Goal: Obtain resource: Download file/media

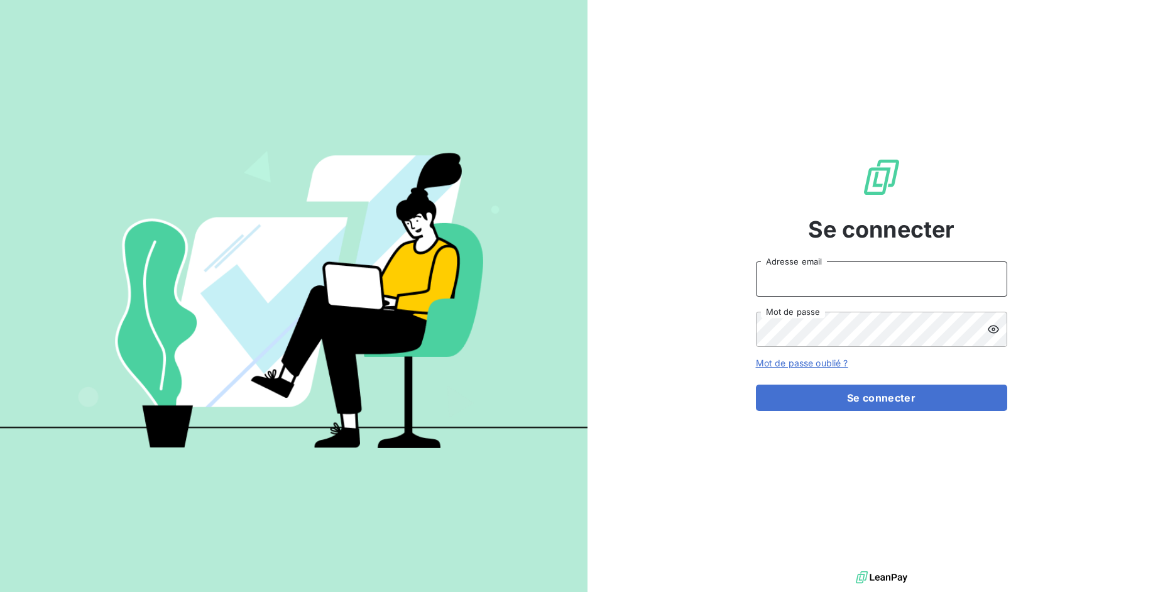
click at [808, 285] on input "Adresse email" at bounding box center [881, 278] width 251 height 35
drag, startPoint x: 802, startPoint y: 286, endPoint x: 854, endPoint y: 281, distance: 53.0
click at [854, 281] on input "admin@3dcelo" at bounding box center [881, 278] width 251 height 35
type input "admin@kiloutou"
click at [756, 384] on button "Se connecter" at bounding box center [881, 397] width 251 height 26
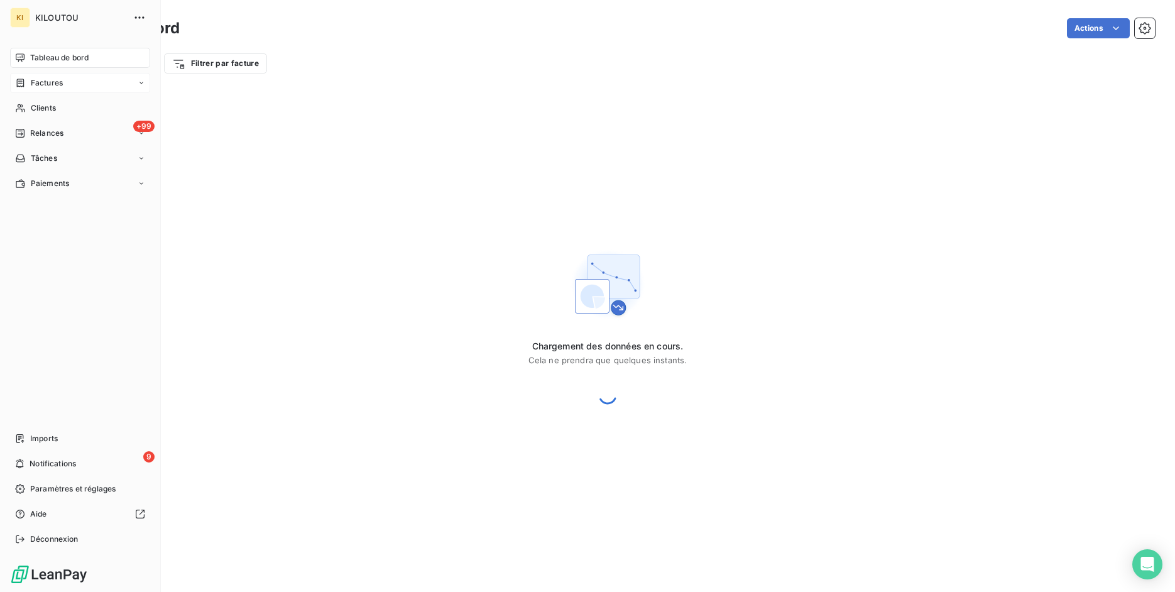
click at [31, 87] on span "Factures" at bounding box center [47, 82] width 32 height 11
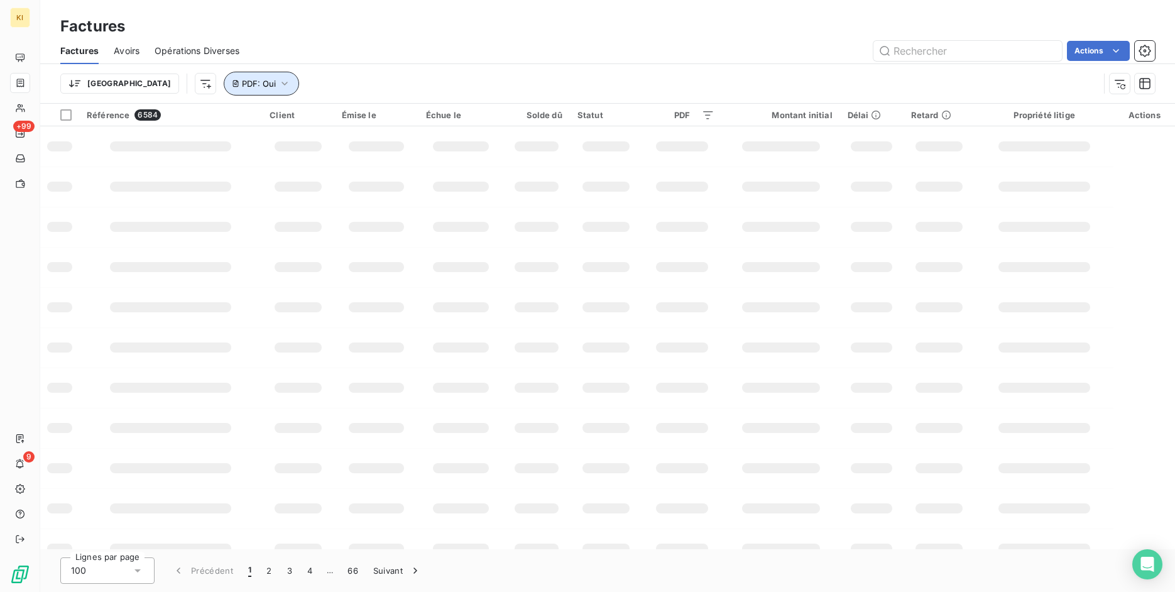
click at [242, 84] on span "PDF : Oui" at bounding box center [259, 84] width 34 height 10
click at [209, 150] on span "Supprimer le filtre" at bounding box center [222, 150] width 73 height 13
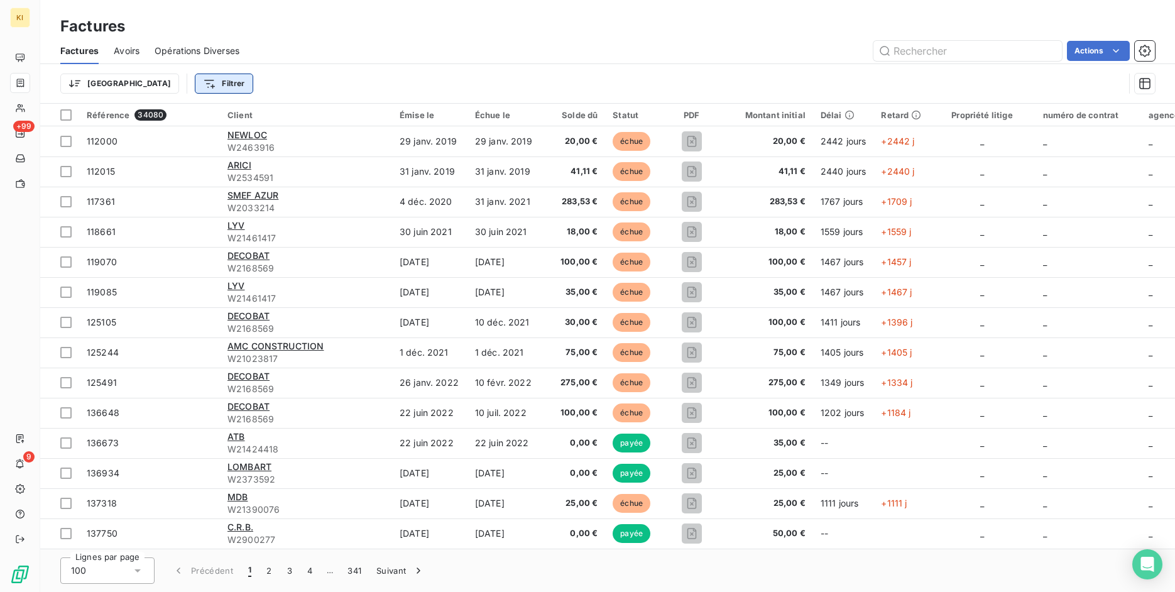
click at [167, 82] on html "KI +99 9 Factures Factures Avoirs Opérations Diverses Actions Trier Filtrer Réf…" at bounding box center [587, 296] width 1175 height 592
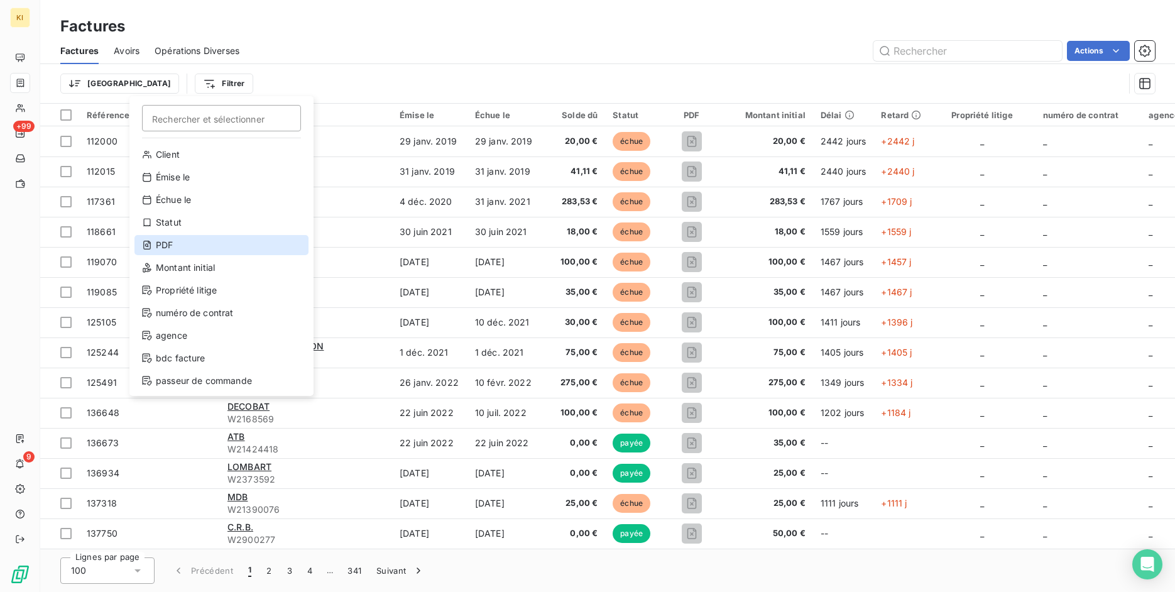
click at [197, 248] on div "PDF" at bounding box center [221, 245] width 174 height 20
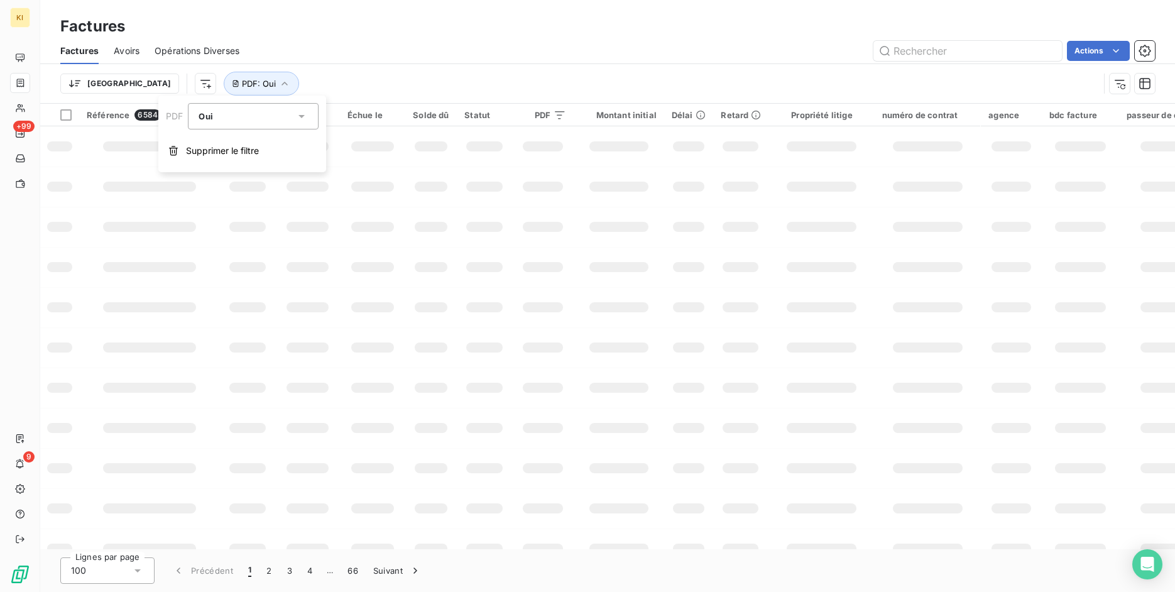
click at [365, 67] on div "Trier PDF : Oui" at bounding box center [607, 83] width 1094 height 39
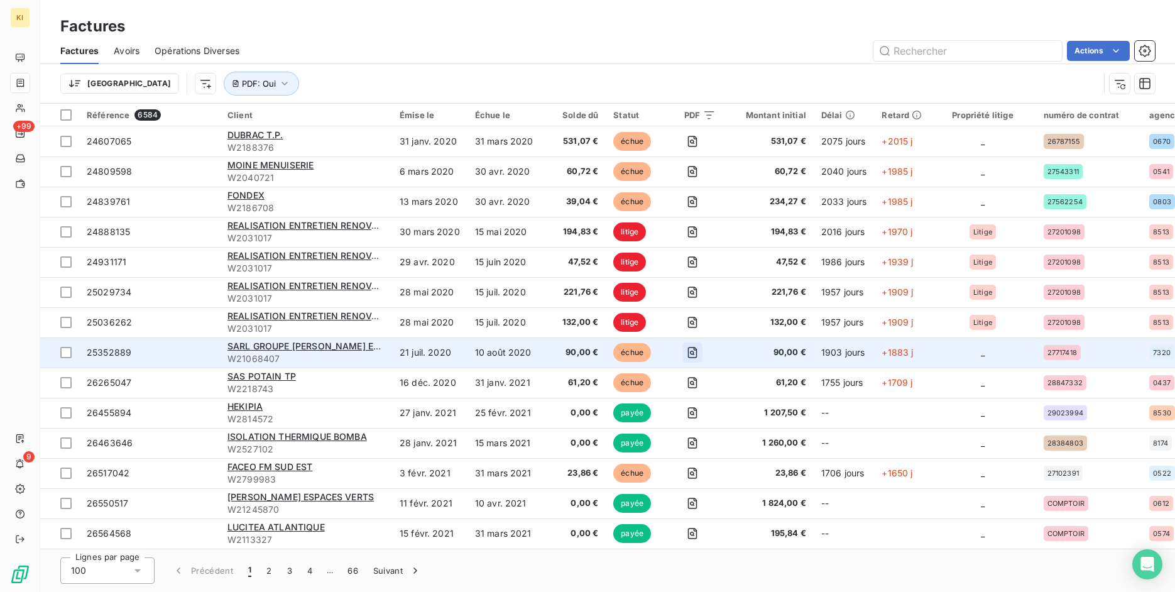
click at [692, 352] on icon "button" at bounding box center [692, 352] width 13 height 13
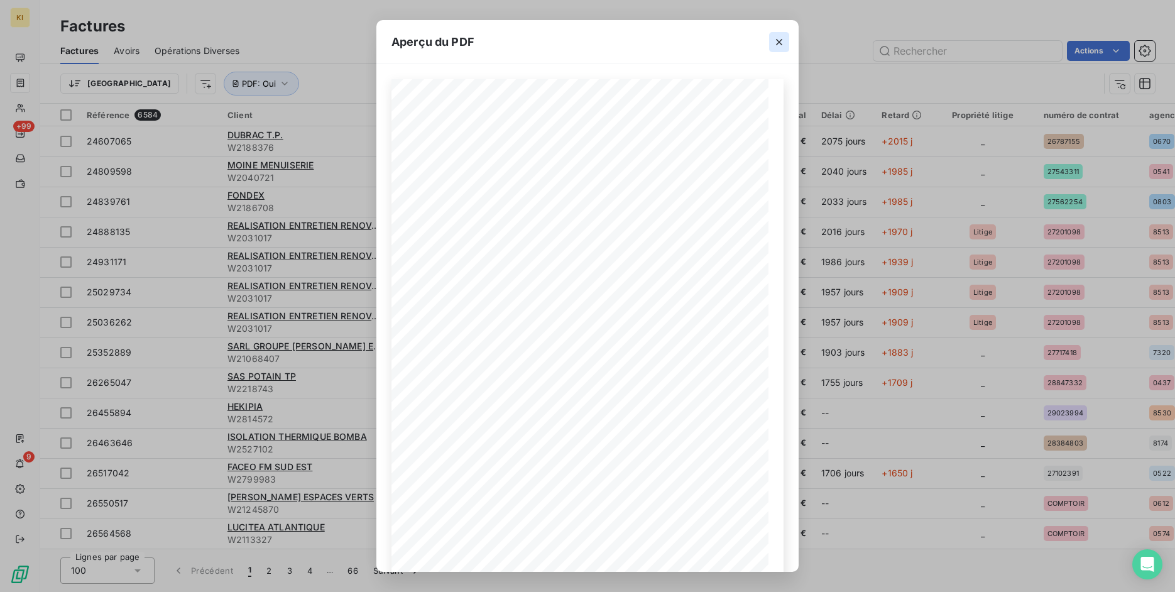
click at [782, 43] on icon "button" at bounding box center [779, 42] width 13 height 13
